Goal: Task Accomplishment & Management: Manage account settings

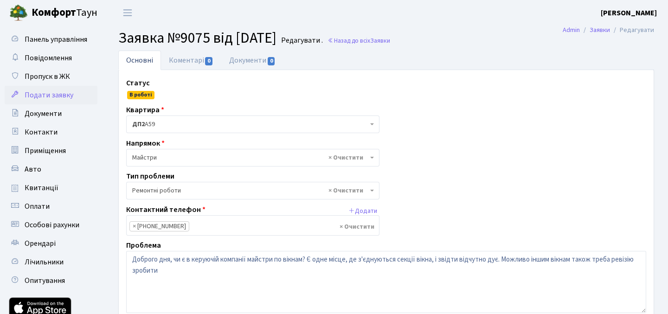
select select "62"
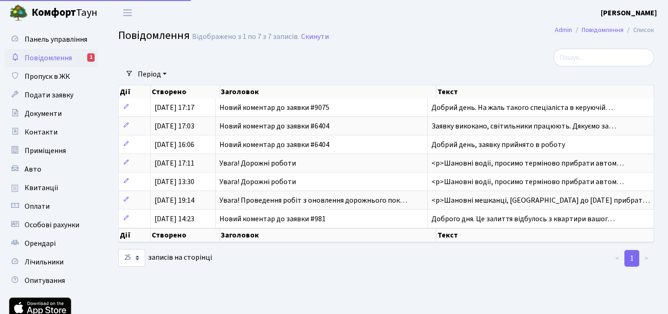
select select "25"
click at [71, 58] on span "Повідомлення" at bounding box center [48, 58] width 47 height 10
select select "25"
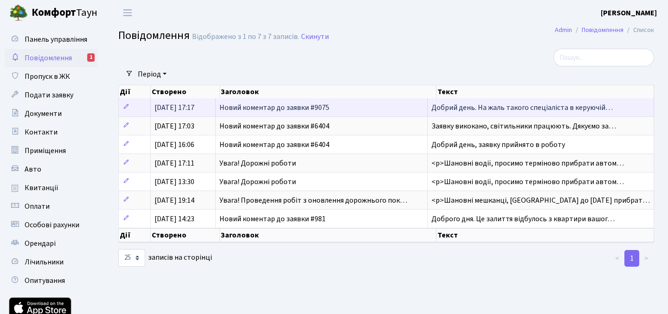
click at [255, 110] on span "Новий коментар до заявки #9075" at bounding box center [274, 108] width 110 height 10
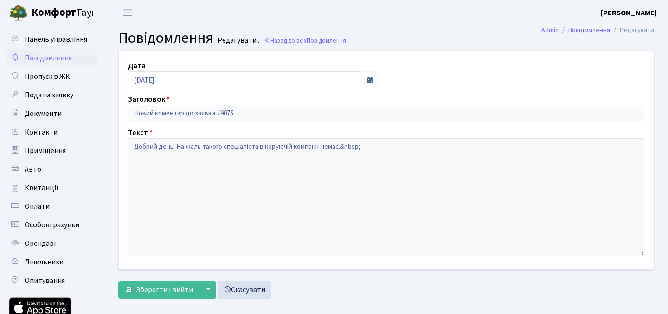
click at [74, 13] on b "Комфорт" at bounding box center [54, 12] width 45 height 15
